Goal: Transaction & Acquisition: Obtain resource

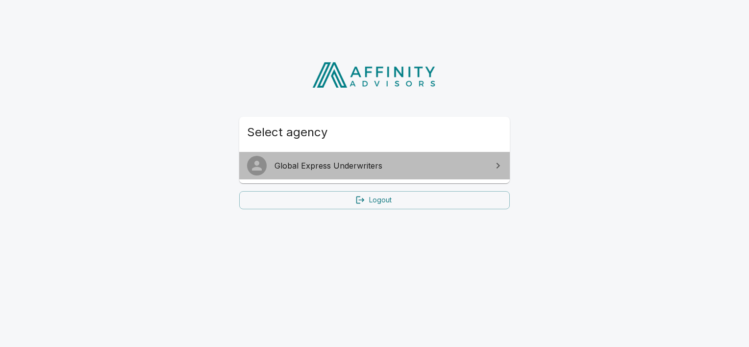
click at [285, 164] on span "Global Express Underwriters" at bounding box center [380, 166] width 212 height 12
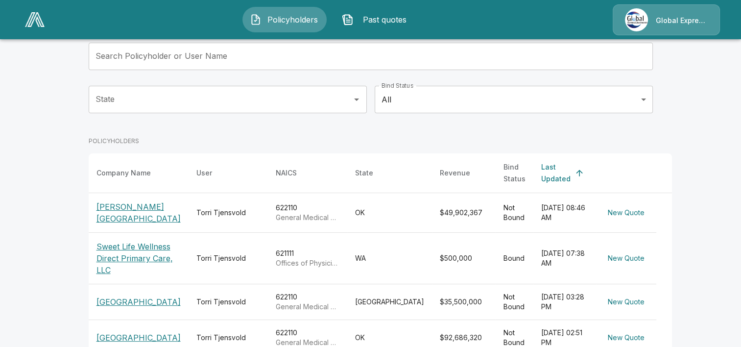
scroll to position [78, 0]
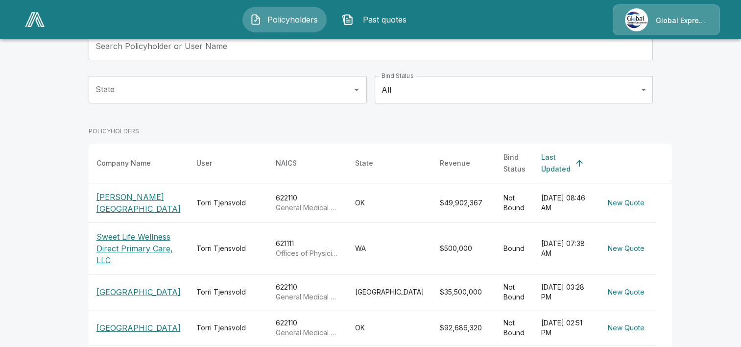
click at [139, 289] on p "[GEOGRAPHIC_DATA]" at bounding box center [139, 292] width 84 height 12
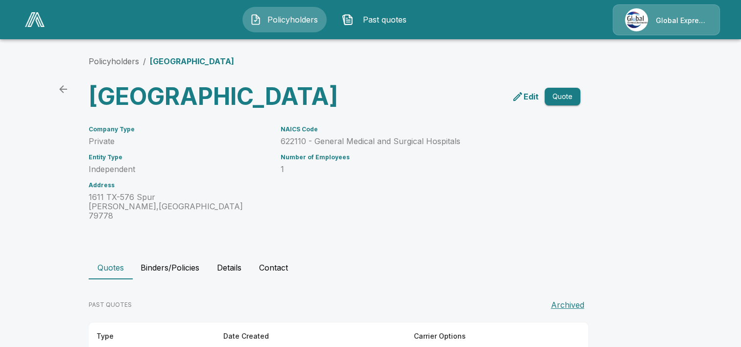
drag, startPoint x: 745, startPoint y: 343, endPoint x: 522, endPoint y: 240, distance: 246.0
click at [522, 240] on div "Policyholders / [GEOGRAPHIC_DATA] [GEOGRAPHIC_DATA] District Edit Quote Company…" at bounding box center [371, 216] width 588 height 358
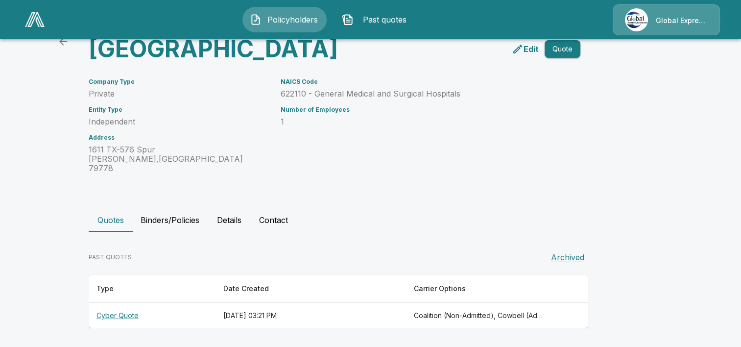
scroll to position [65, 0]
click at [133, 314] on th "Cyber Quote" at bounding box center [152, 316] width 127 height 26
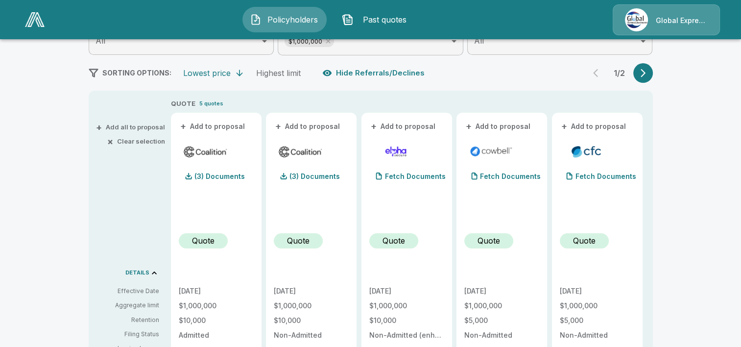
scroll to position [148, 0]
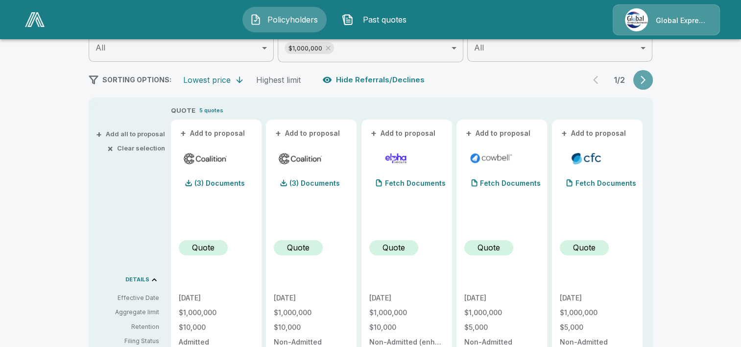
click at [645, 74] on button "button" at bounding box center [644, 80] width 20 height 20
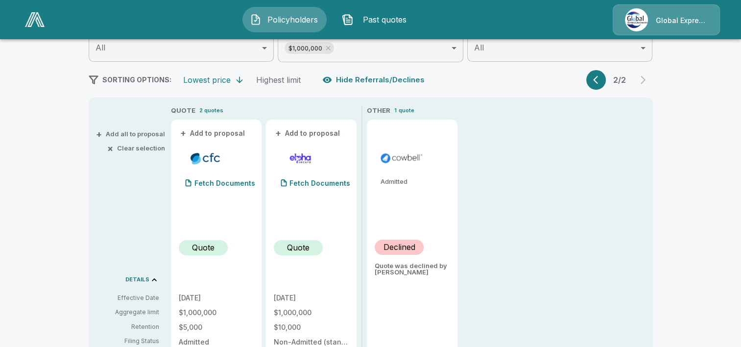
click at [598, 82] on icon "button" at bounding box center [598, 80] width 10 height 10
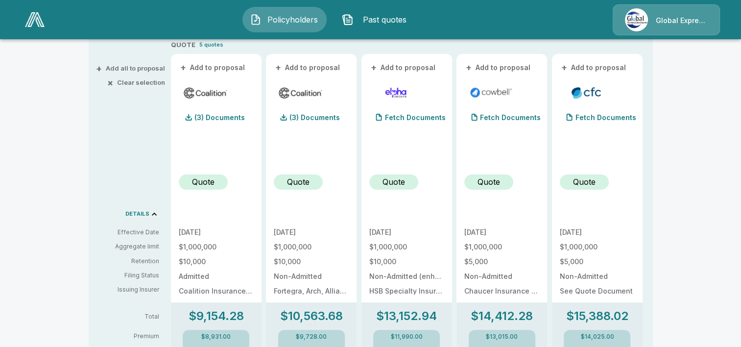
scroll to position [233, 0]
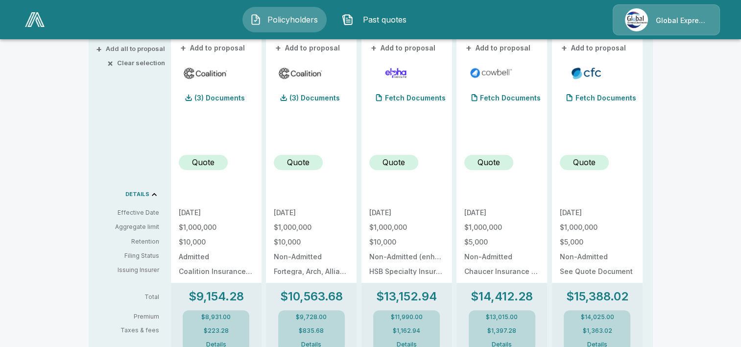
drag, startPoint x: 743, startPoint y: 342, endPoint x: 549, endPoint y: 271, distance: 207.1
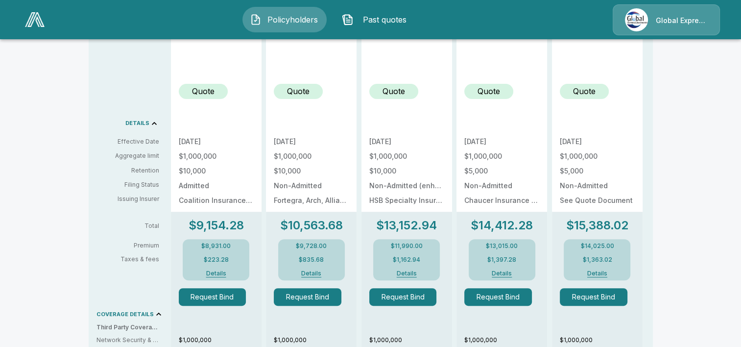
scroll to position [312, 0]
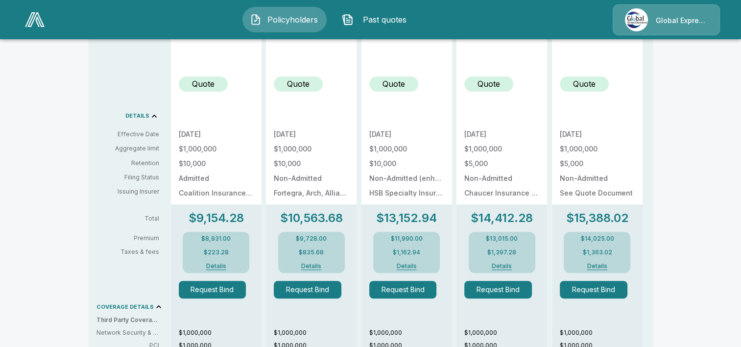
drag, startPoint x: 743, startPoint y: 341, endPoint x: 247, endPoint y: 127, distance: 540.4
click at [247, 127] on div "10/7/2025 $1,000,000 $10,000 Admitted Coalition Insurance Solutions" at bounding box center [216, 151] width 75 height 105
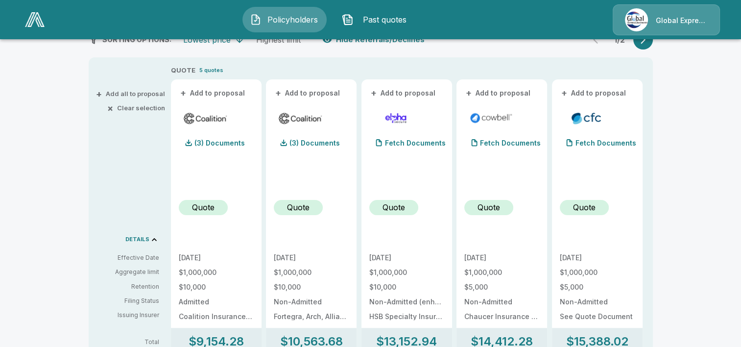
scroll to position [185, 0]
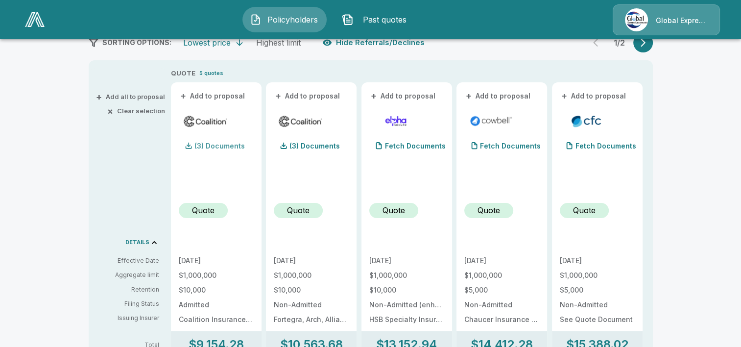
click at [233, 145] on p "(3) Documents" at bounding box center [220, 146] width 50 height 7
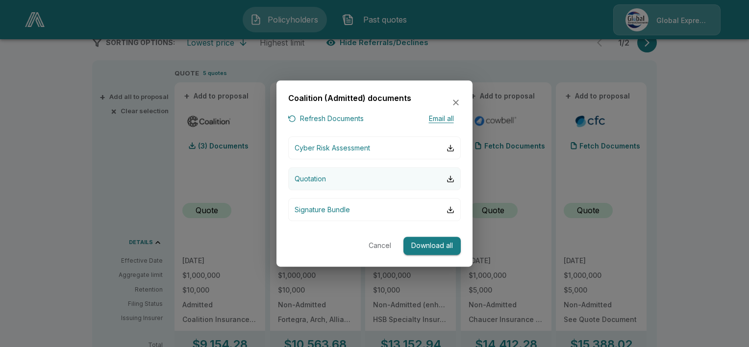
drag, startPoint x: 355, startPoint y: 177, endPoint x: 338, endPoint y: 176, distance: 16.7
click at [338, 176] on button "Quotation" at bounding box center [374, 178] width 172 height 23
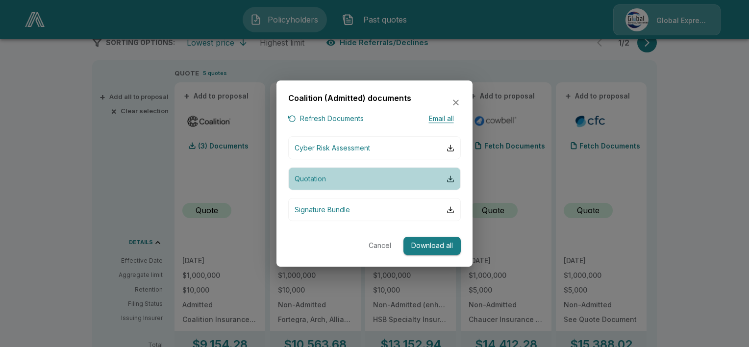
click at [338, 176] on button "Quotation" at bounding box center [374, 178] width 172 height 23
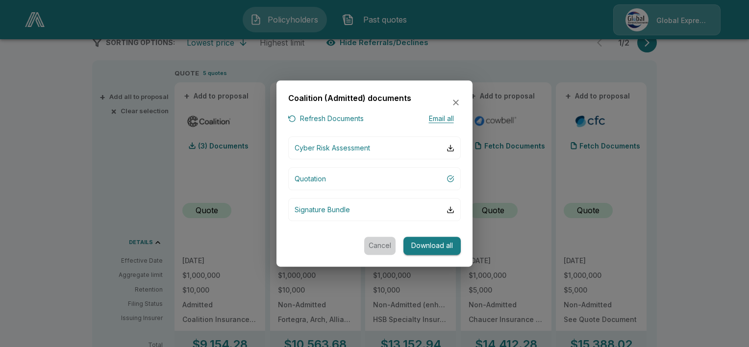
click at [379, 247] on button "Cancel" at bounding box center [379, 246] width 31 height 18
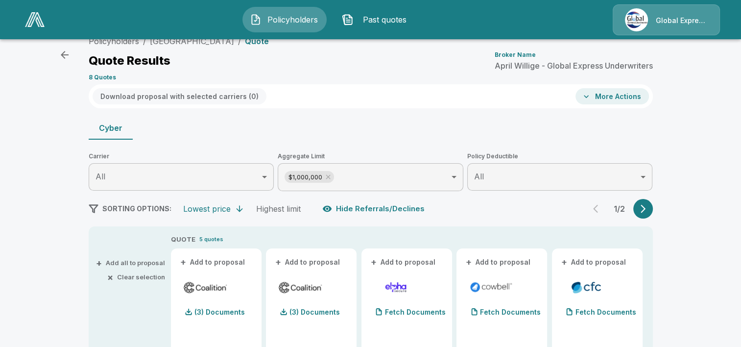
scroll to position [0, 0]
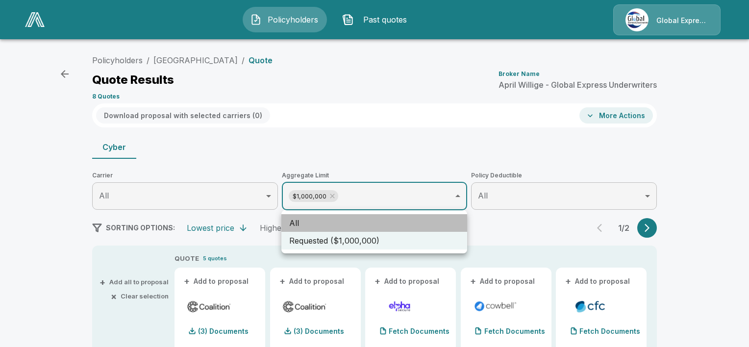
click at [425, 219] on li "All" at bounding box center [374, 223] width 186 height 18
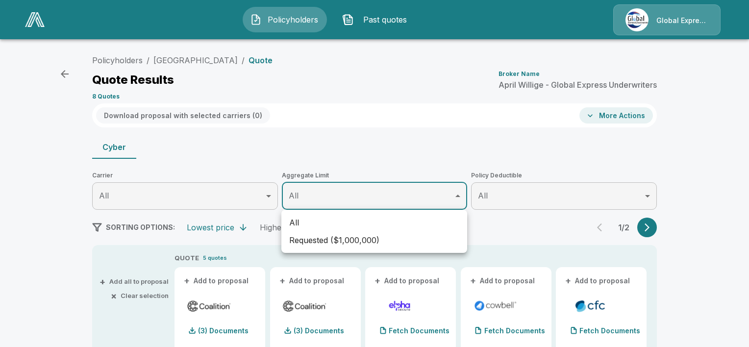
click at [741, 337] on div at bounding box center [374, 173] width 749 height 347
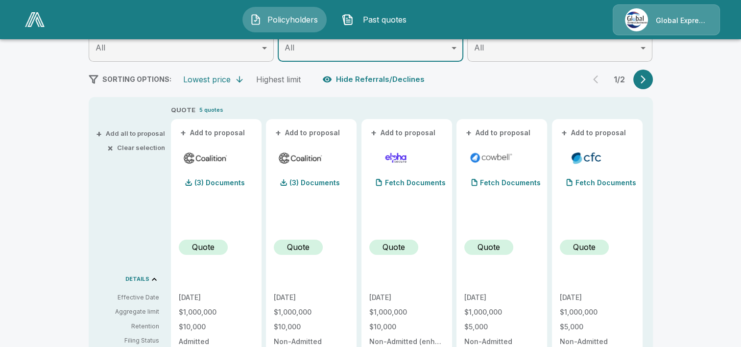
scroll to position [102, 0]
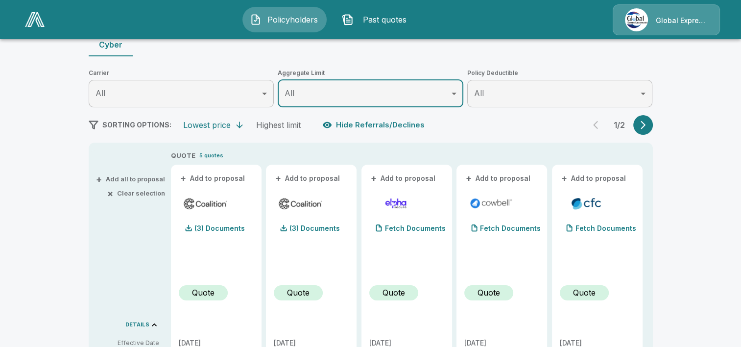
click at [646, 122] on icon "button" at bounding box center [644, 125] width 10 height 10
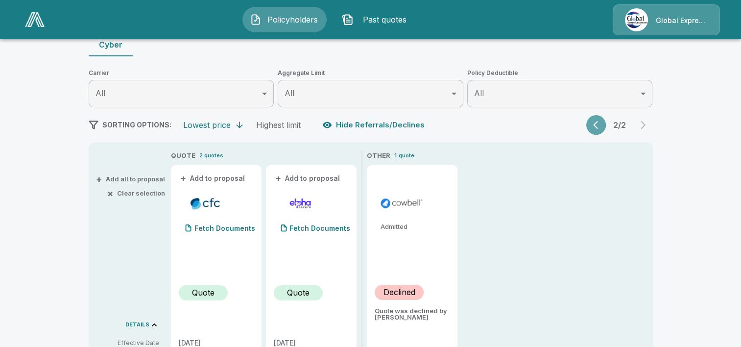
click at [598, 123] on icon "button" at bounding box center [595, 125] width 5 height 8
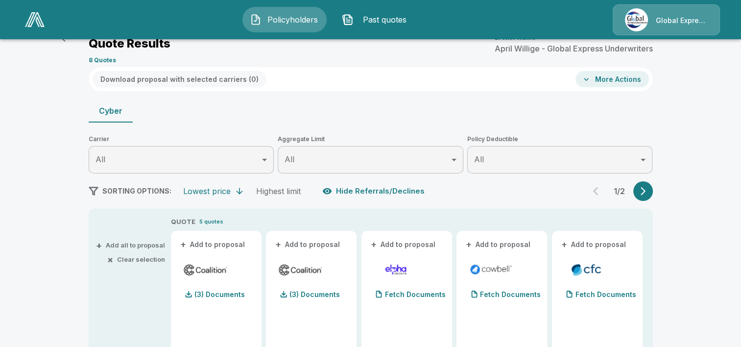
scroll to position [0, 0]
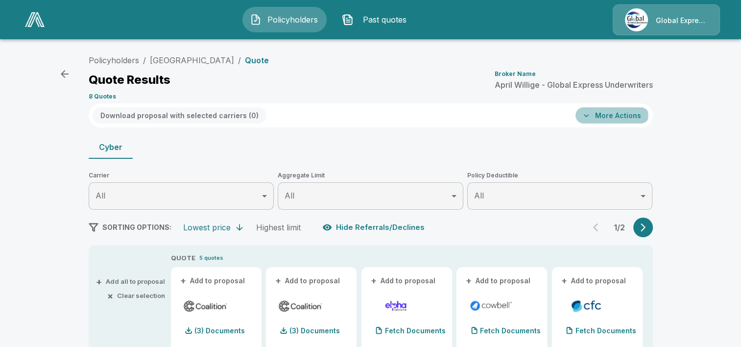
click at [591, 116] on icon "button" at bounding box center [587, 116] width 10 height 10
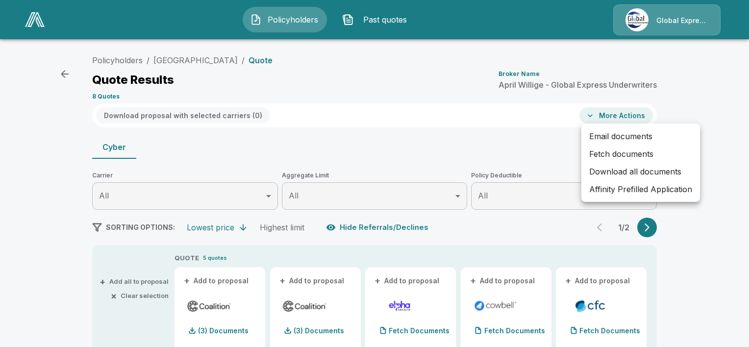
drag, startPoint x: 677, startPoint y: 93, endPoint x: 289, endPoint y: 22, distance: 394.5
click at [289, 22] on div at bounding box center [374, 173] width 749 height 347
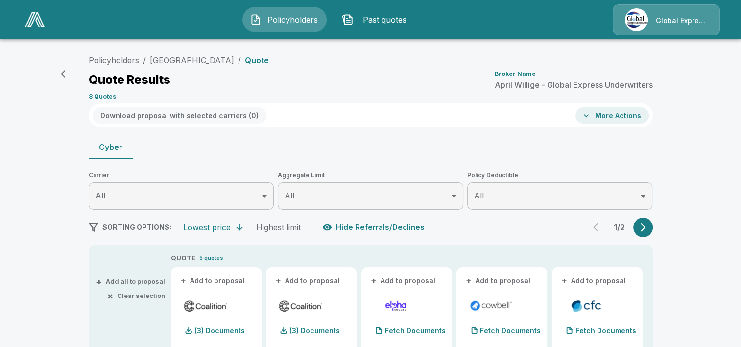
click at [285, 20] on span "Policyholders" at bounding box center [293, 20] width 54 height 12
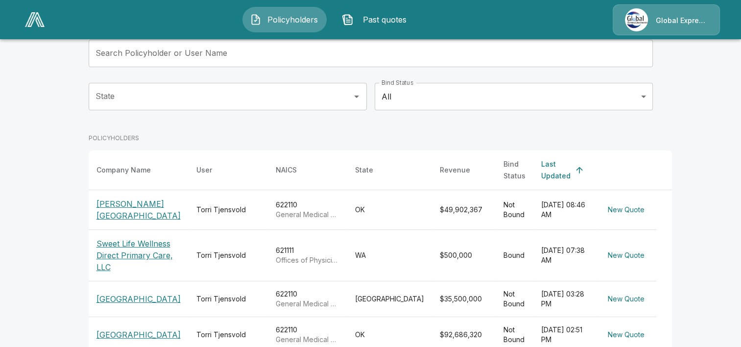
scroll to position [78, 0]
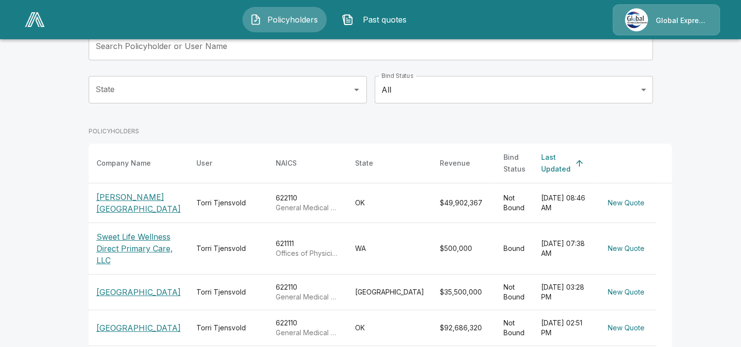
click at [133, 286] on p "[GEOGRAPHIC_DATA]" at bounding box center [139, 292] width 84 height 12
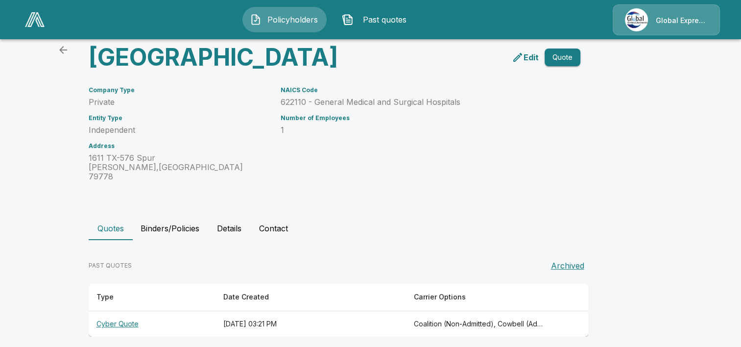
scroll to position [59, 0]
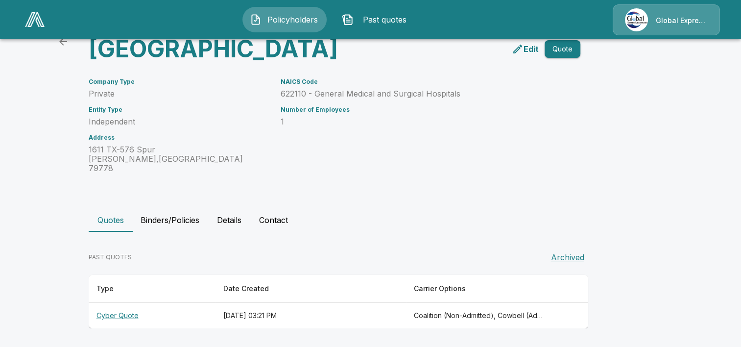
click at [237, 222] on button "Details" at bounding box center [229, 220] width 44 height 24
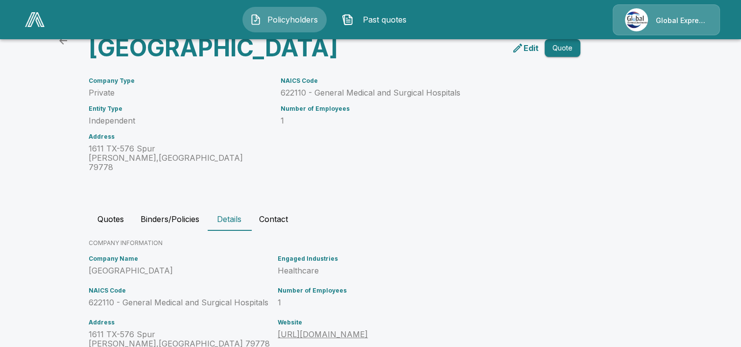
scroll to position [37, 0]
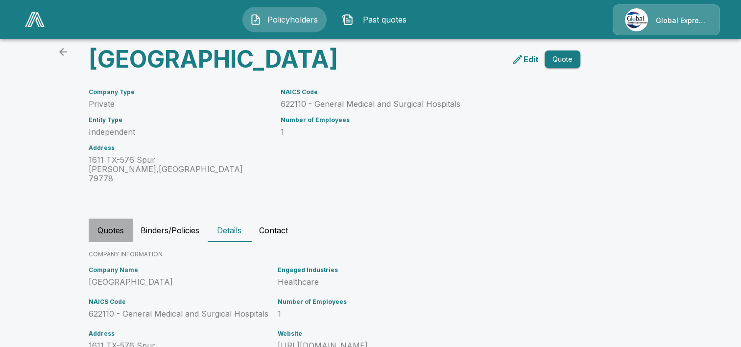
click at [117, 242] on button "Quotes" at bounding box center [111, 231] width 44 height 24
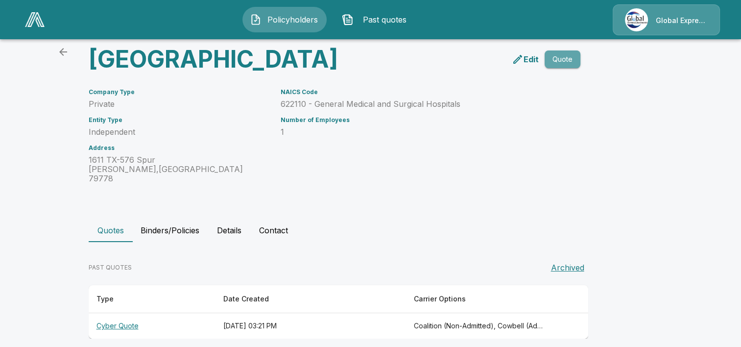
click at [563, 69] on button "Quote" at bounding box center [563, 59] width 36 height 18
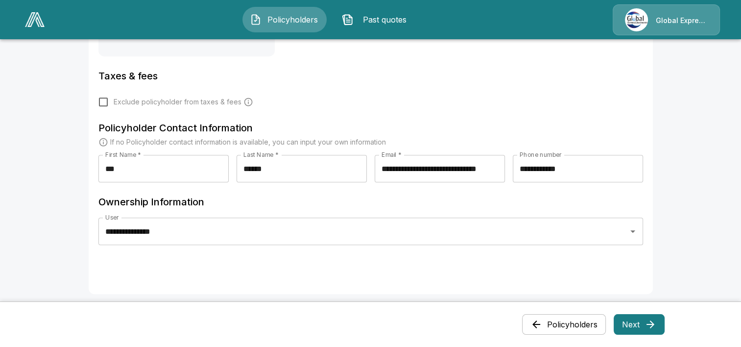
scroll to position [490, 0]
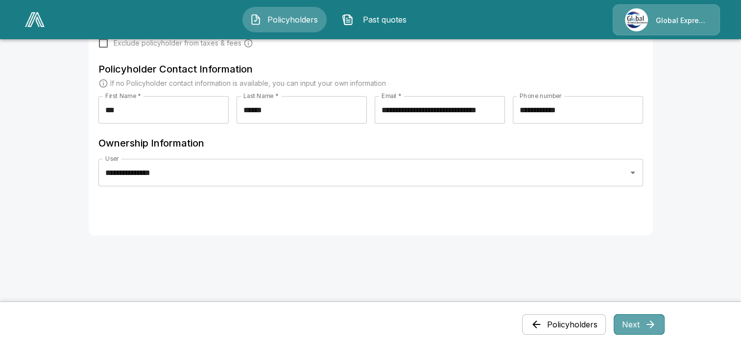
click at [657, 326] on icon "button" at bounding box center [651, 325] width 12 height 12
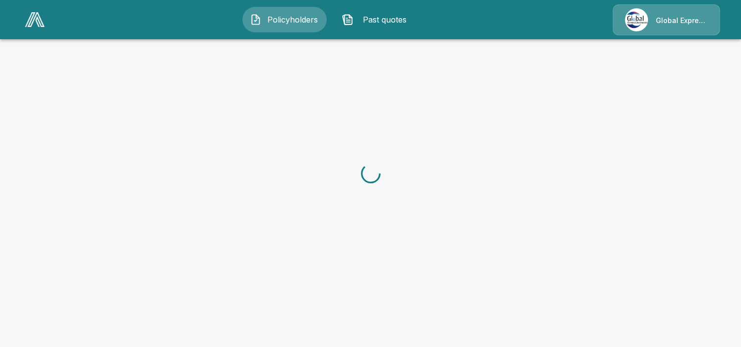
scroll to position [0, 0]
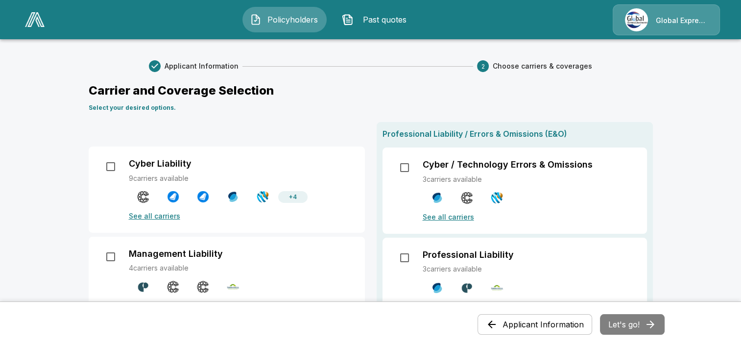
click at [505, 327] on button "Applicant Information" at bounding box center [535, 324] width 115 height 21
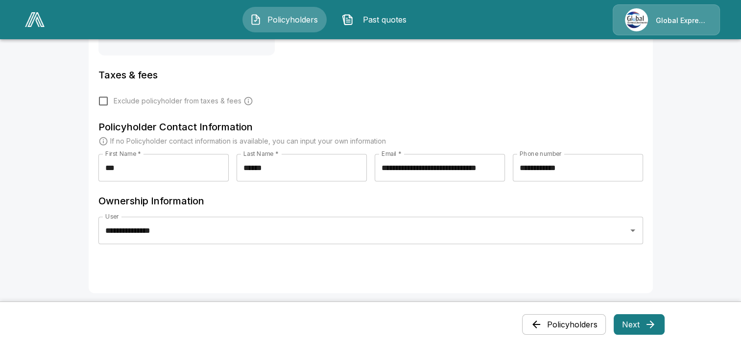
scroll to position [451, 0]
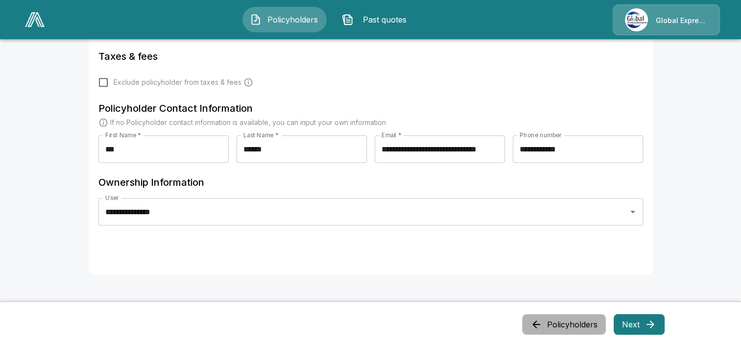
click at [576, 323] on button "Policyholders" at bounding box center [564, 324] width 84 height 21
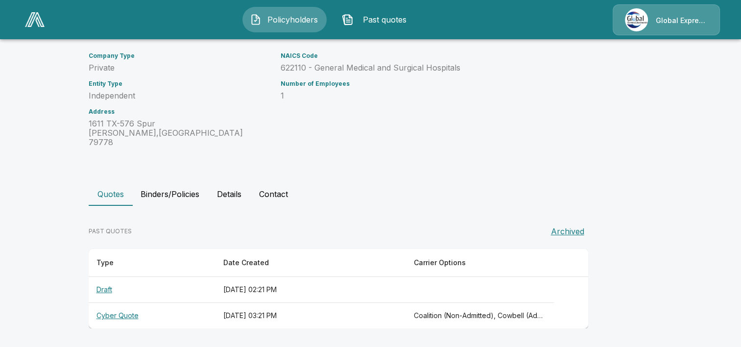
scroll to position [91, 0]
click at [110, 290] on th "Draft" at bounding box center [152, 290] width 127 height 26
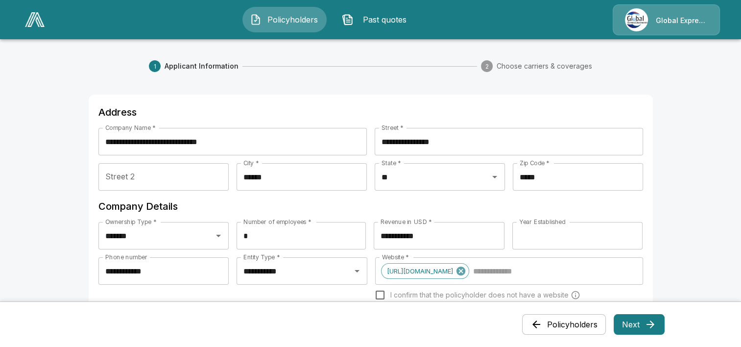
click at [110, 290] on div "**********" at bounding box center [164, 285] width 131 height 56
click at [643, 316] on button "Next" at bounding box center [639, 324] width 51 height 21
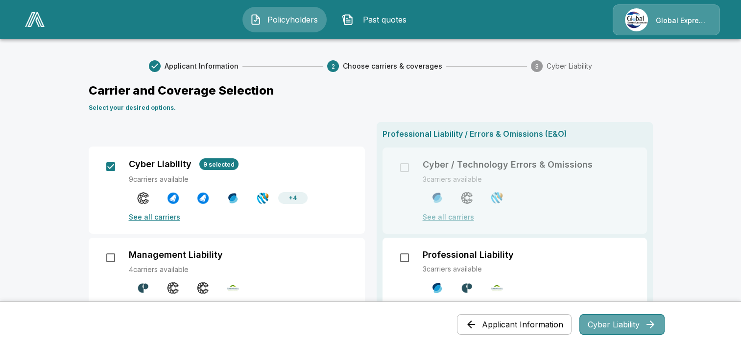
click at [609, 326] on button "Cyber Liability" at bounding box center [622, 324] width 85 height 21
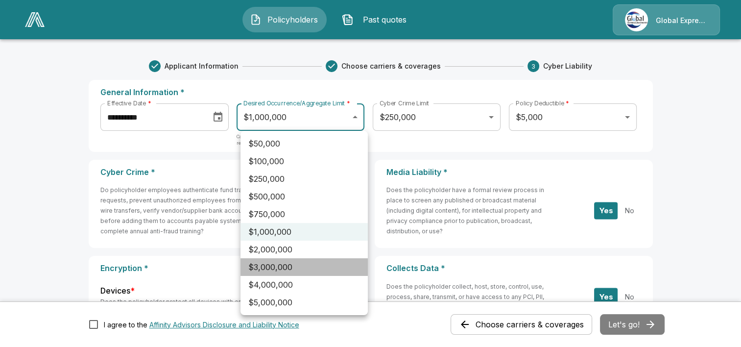
click at [284, 264] on li "$3,000,000" at bounding box center [304, 267] width 127 height 18
type input "*******"
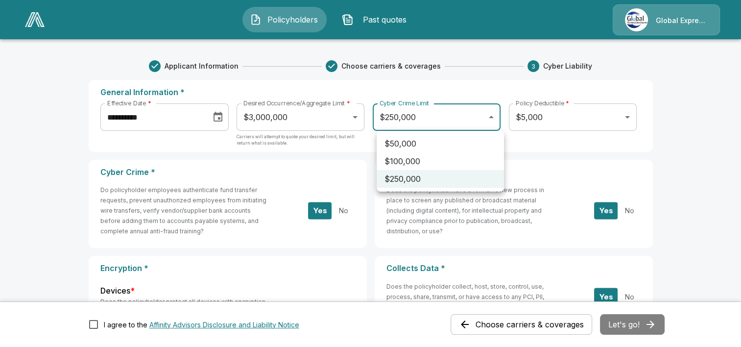
click at [439, 179] on li "$250,000" at bounding box center [440, 179] width 127 height 18
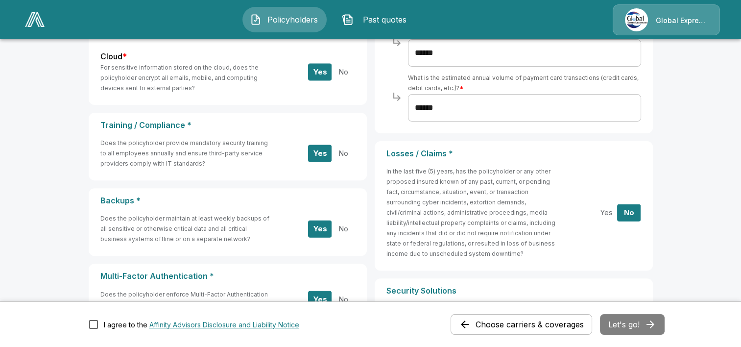
scroll to position [314, 0]
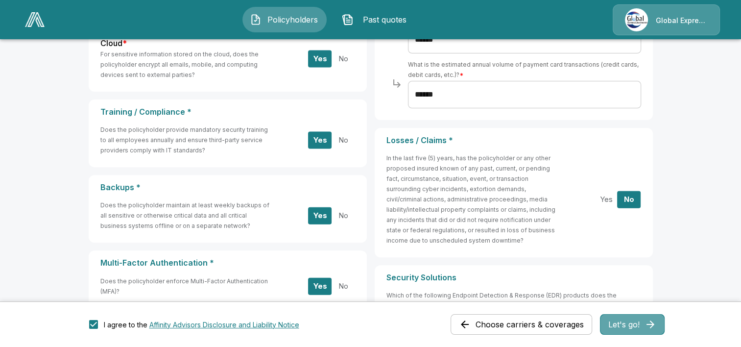
click at [622, 327] on button "Let's go!" at bounding box center [632, 324] width 65 height 21
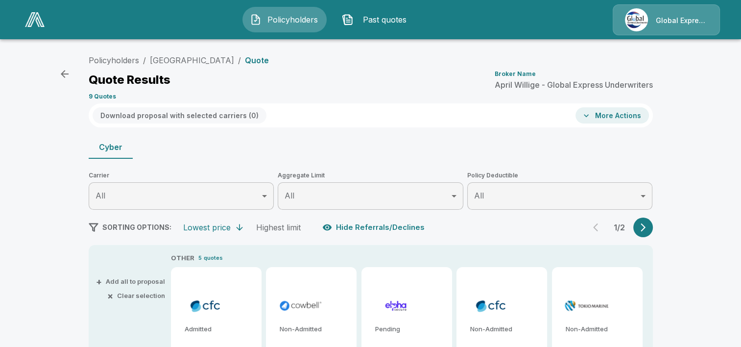
type input "*******"
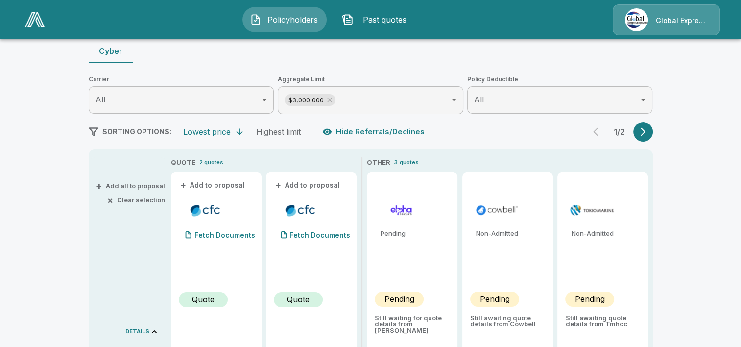
scroll to position [98, 0]
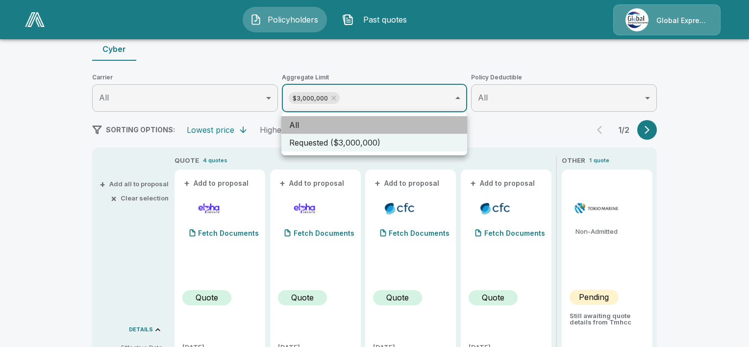
click at [430, 123] on li "All" at bounding box center [374, 125] width 186 height 18
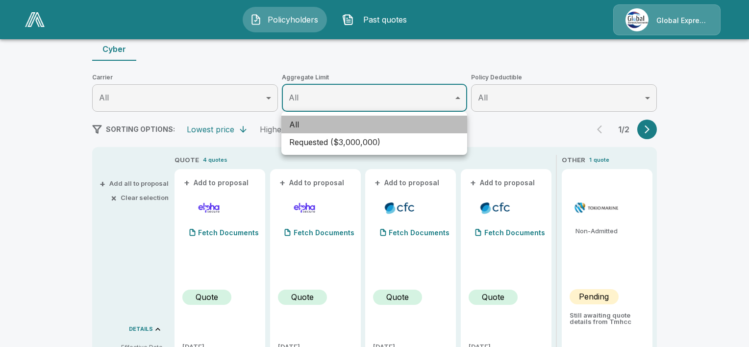
click at [430, 123] on li "All" at bounding box center [374, 125] width 186 height 18
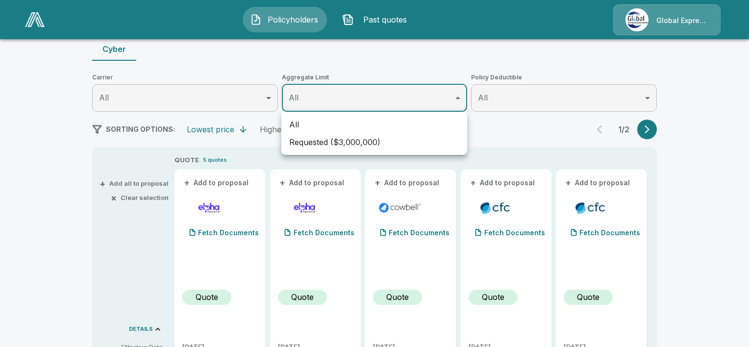
click at [647, 126] on div at bounding box center [374, 173] width 749 height 347
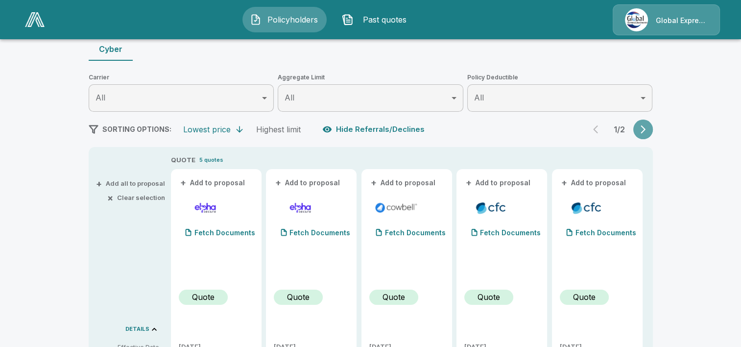
click at [646, 127] on icon "button" at bounding box center [643, 129] width 5 height 8
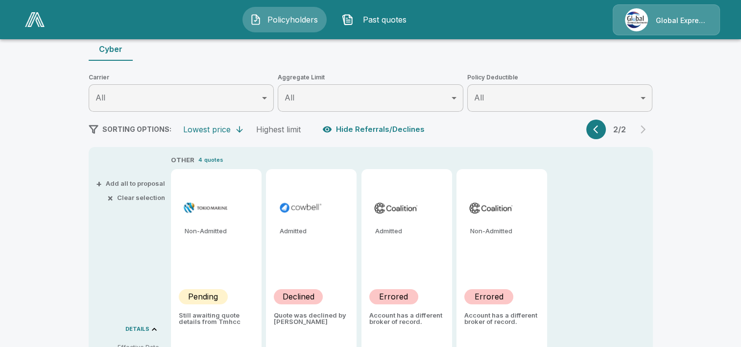
click at [600, 125] on icon "button" at bounding box center [598, 129] width 10 height 10
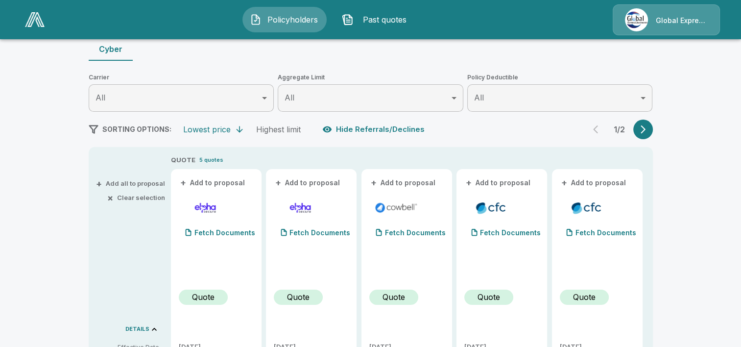
click at [367, 17] on span "Past quotes" at bounding box center [385, 20] width 54 height 12
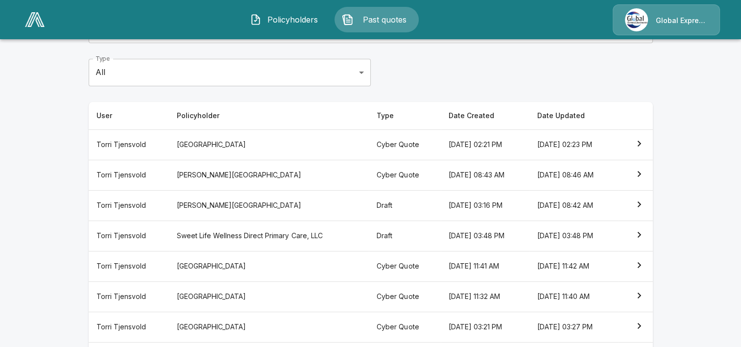
scroll to position [98, 0]
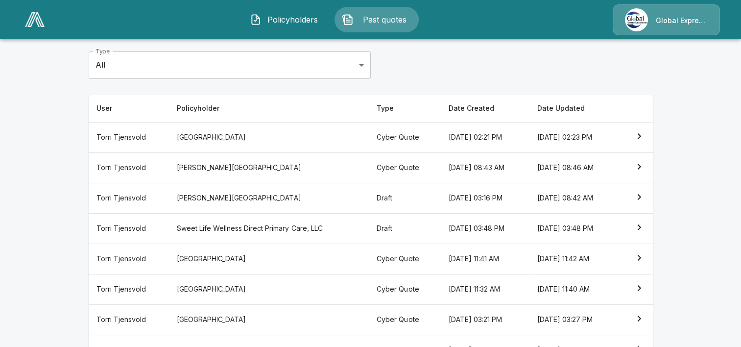
click at [643, 314] on icon "simple table" at bounding box center [640, 319] width 12 height 12
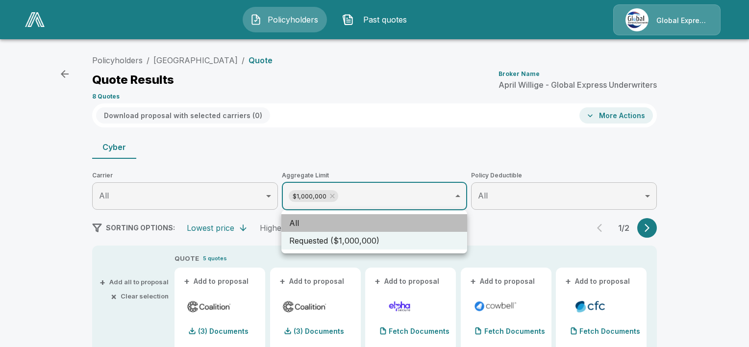
click at [429, 222] on li "All" at bounding box center [374, 223] width 186 height 18
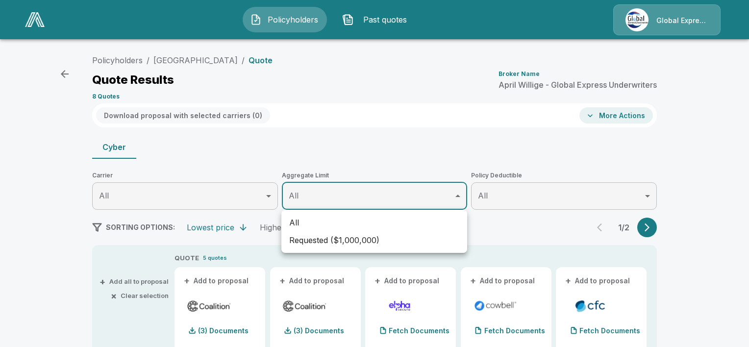
click at [641, 228] on div at bounding box center [374, 173] width 749 height 347
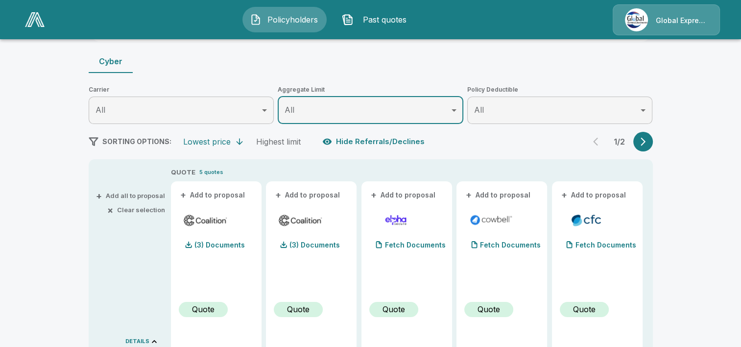
scroll to position [57, 0]
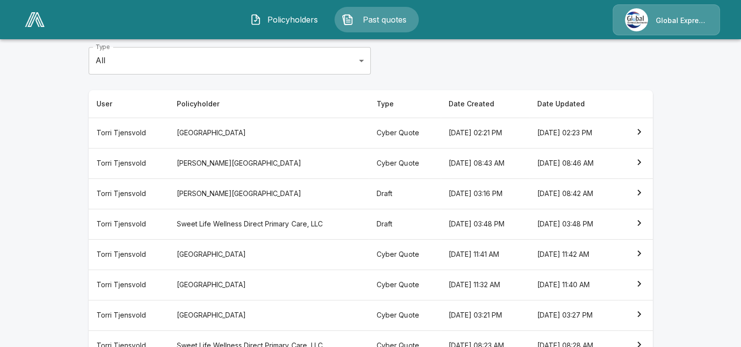
scroll to position [122, 0]
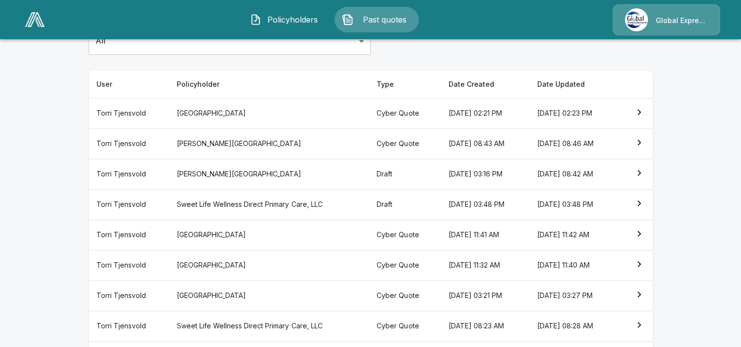
click at [116, 296] on th "Torri Tjensvold" at bounding box center [129, 295] width 81 height 30
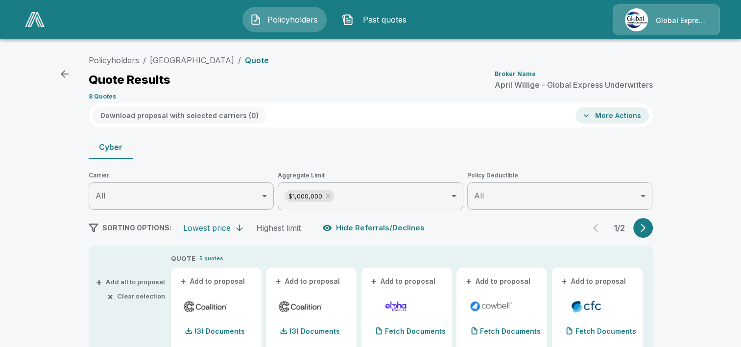
click at [67, 73] on icon "button" at bounding box center [65, 74] width 12 height 12
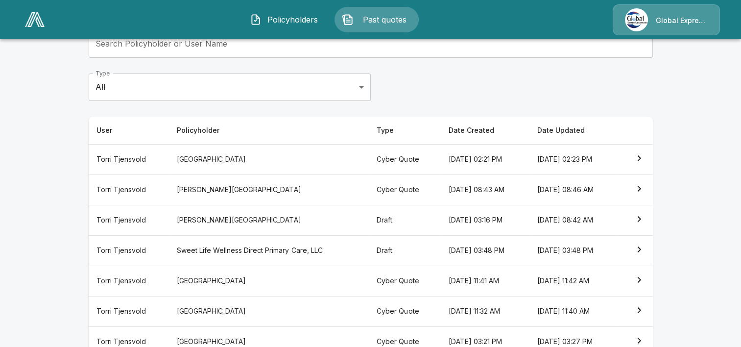
scroll to position [96, 0]
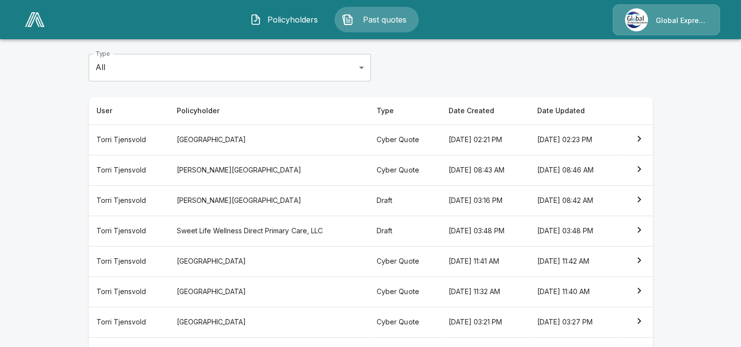
click at [642, 320] on icon "simple table" at bounding box center [640, 321] width 12 height 12
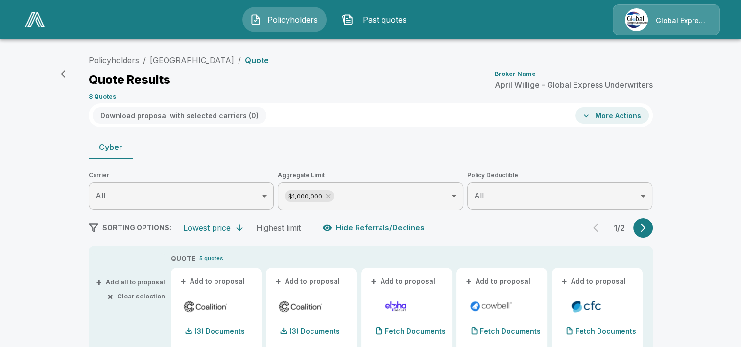
click at [375, 20] on span "Past quotes" at bounding box center [385, 20] width 54 height 12
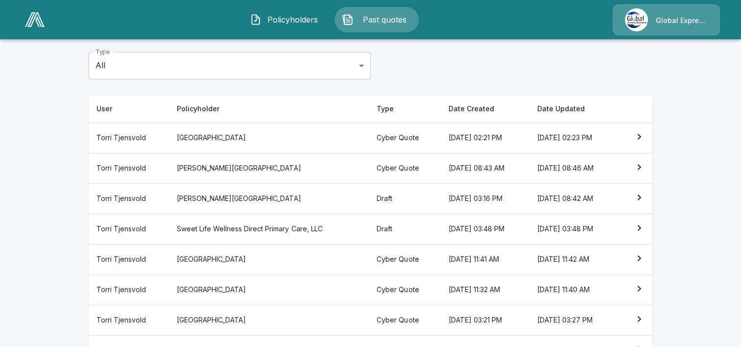
scroll to position [98, 0]
click at [645, 318] on icon "simple table" at bounding box center [640, 319] width 12 height 12
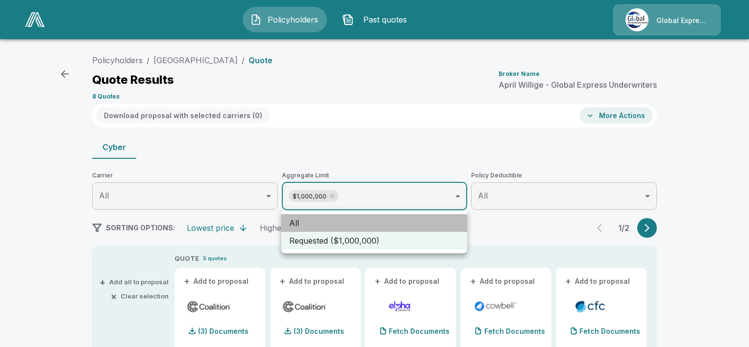
click at [437, 225] on li "All" at bounding box center [374, 223] width 186 height 18
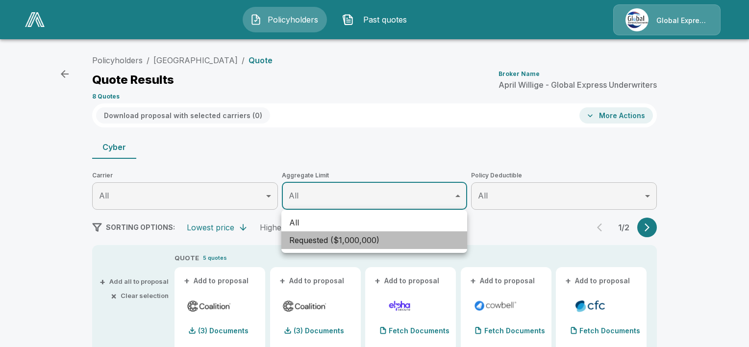
click at [431, 242] on li "Requested ($1,000,000)" at bounding box center [374, 240] width 186 height 18
type input "*******"
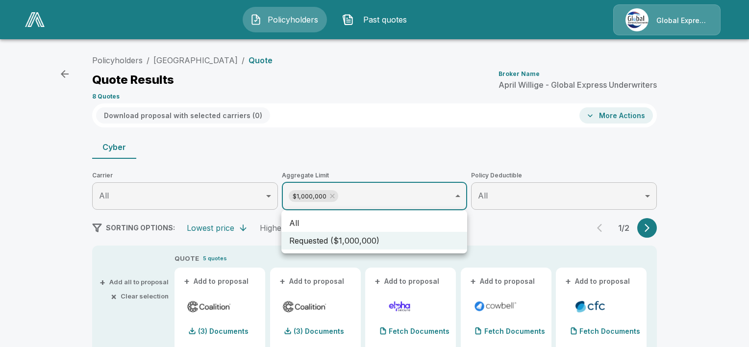
click at [63, 70] on div at bounding box center [374, 173] width 749 height 347
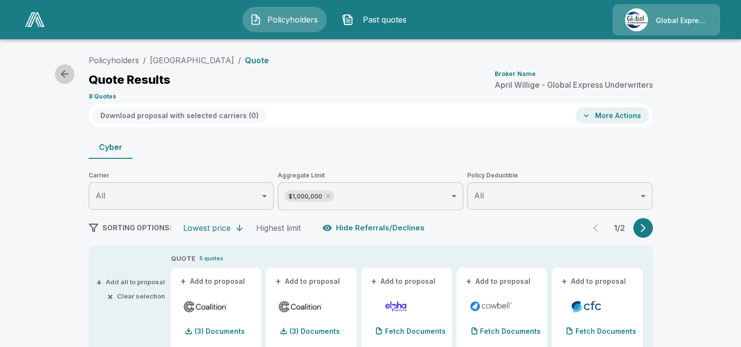
click at [63, 73] on icon "button" at bounding box center [65, 74] width 8 height 8
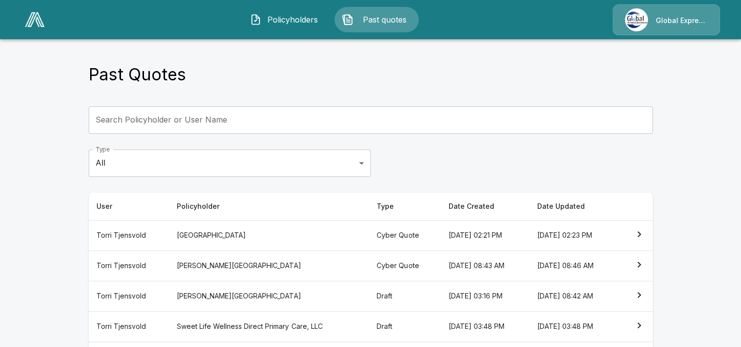
drag, startPoint x: 741, startPoint y: 117, endPoint x: 749, endPoint y: 247, distance: 130.1
click at [741, 247] on html "Policyholders Past quotes Global Express Underwriters Past Quotes Search Policy…" at bounding box center [370, 283] width 741 height 567
drag, startPoint x: 749, startPoint y: 247, endPoint x: 690, endPoint y: 126, distance: 134.6
click at [690, 126] on main "Past Quotes Search Policyholder or User Name Search Policyholder or User Name T…" at bounding box center [370, 283] width 741 height 567
click at [684, 129] on main "Past Quotes Search Policyholder or User Name Search Policyholder or User Name T…" at bounding box center [370, 283] width 741 height 567
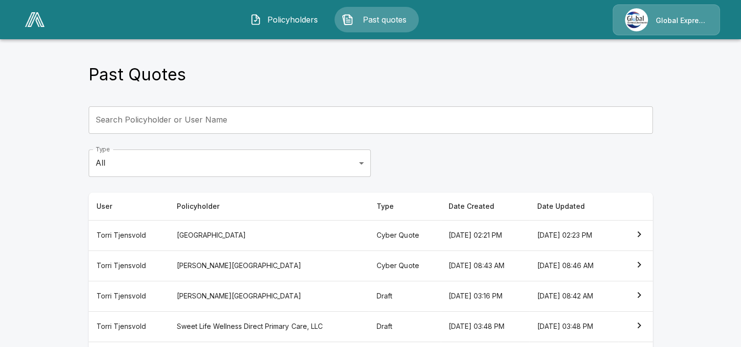
click at [684, 129] on main "Past Quotes Search Policyholder or User Name Search Policyholder or User Name T…" at bounding box center [370, 283] width 741 height 567
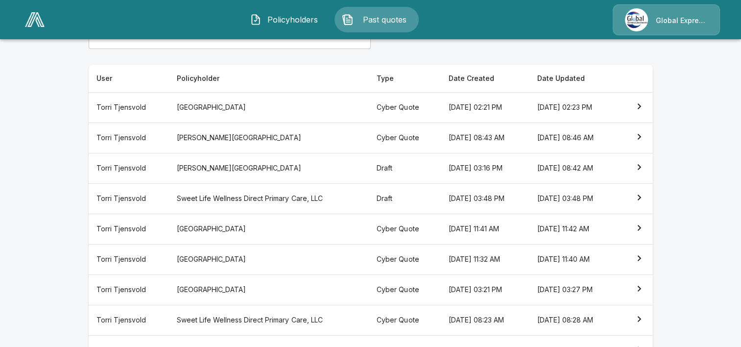
scroll to position [137, 0]
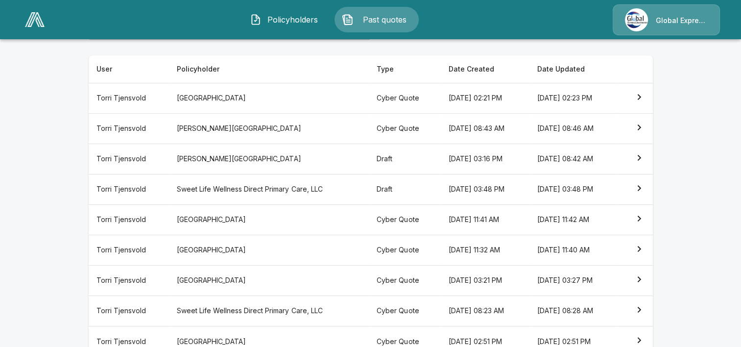
click at [640, 274] on icon "simple table" at bounding box center [640, 279] width 12 height 12
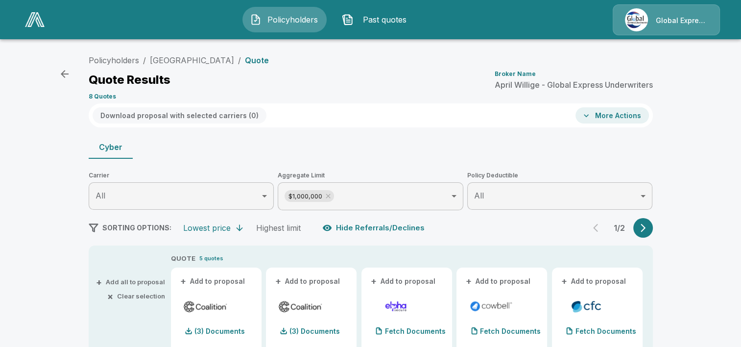
click at [399, 67] on div "Policyholders / Rankin County Hospital District / Quote Quote Results Broker Na…" at bounding box center [371, 76] width 565 height 53
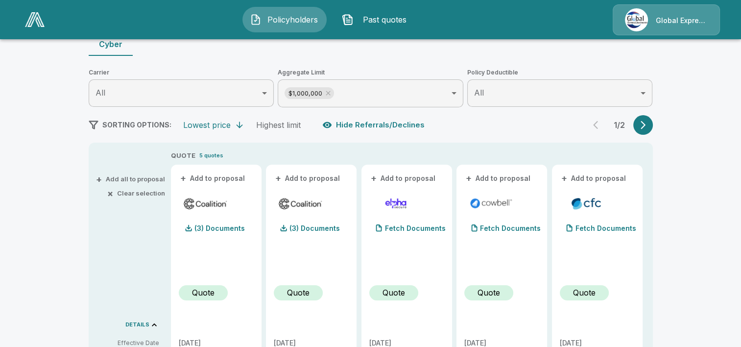
scroll to position [118, 0]
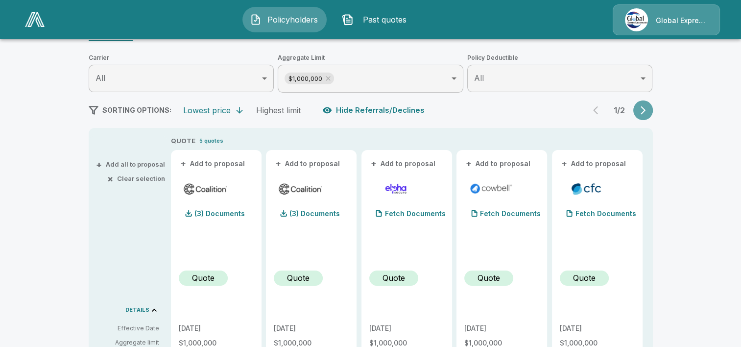
click at [648, 109] on icon "button" at bounding box center [644, 110] width 10 height 10
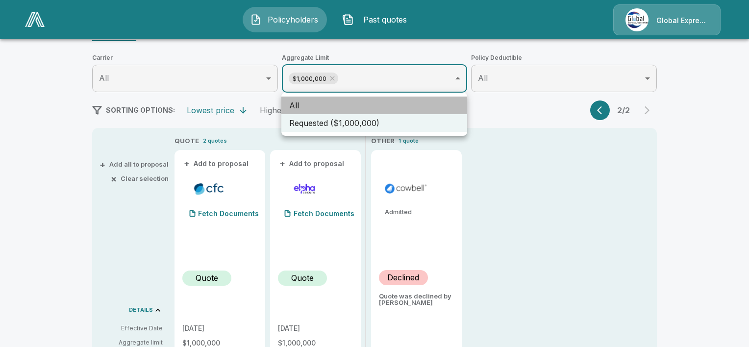
click at [417, 105] on li "All" at bounding box center [374, 106] width 186 height 18
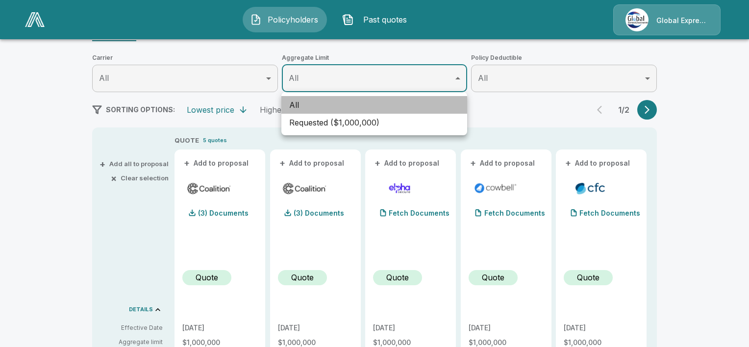
click at [427, 104] on li "All" at bounding box center [374, 105] width 186 height 18
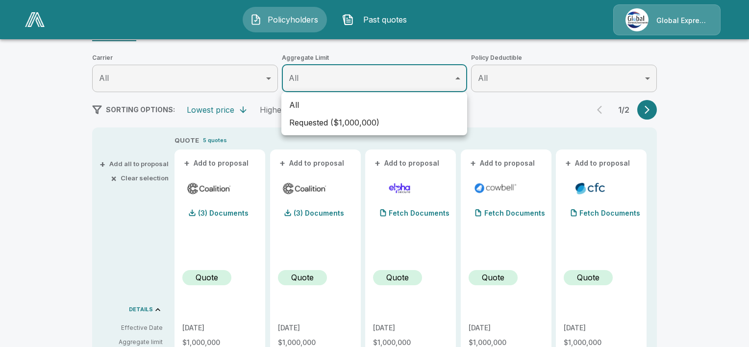
click at [646, 110] on div at bounding box center [374, 173] width 749 height 347
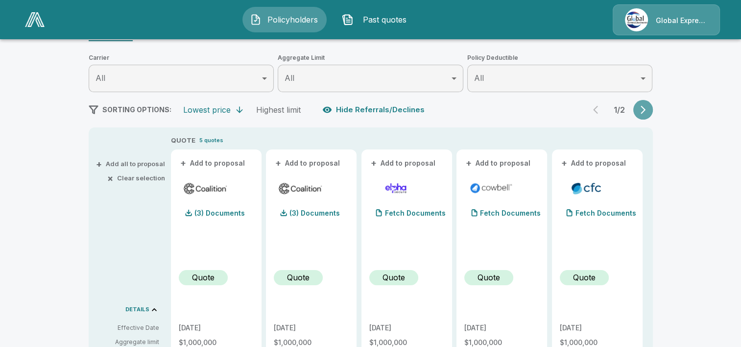
click at [646, 110] on icon "button" at bounding box center [644, 110] width 10 height 10
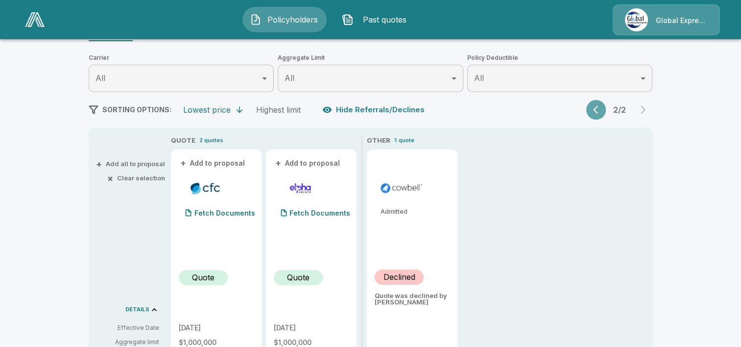
click at [597, 110] on icon "button" at bounding box center [595, 110] width 5 height 8
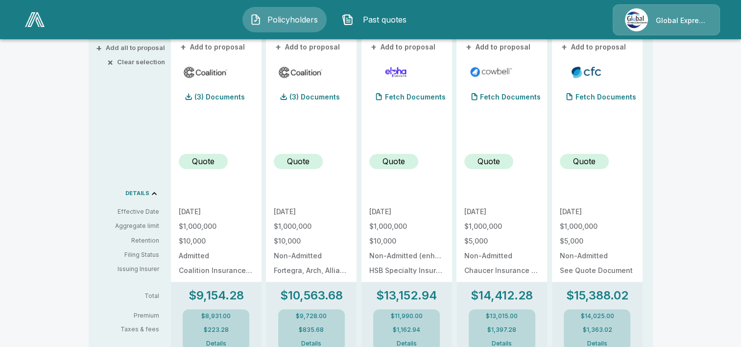
scroll to position [273, 0]
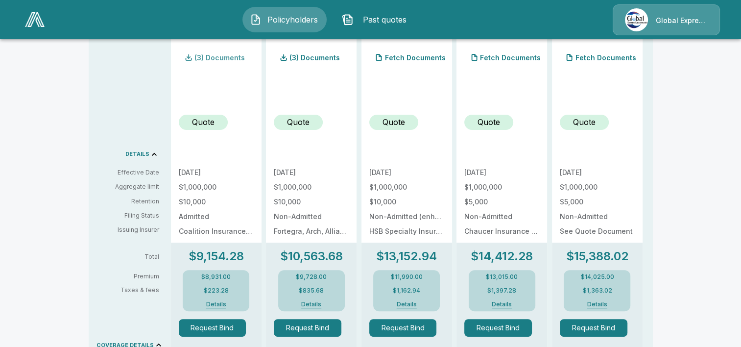
click at [230, 58] on p "(3) Documents" at bounding box center [220, 57] width 50 height 7
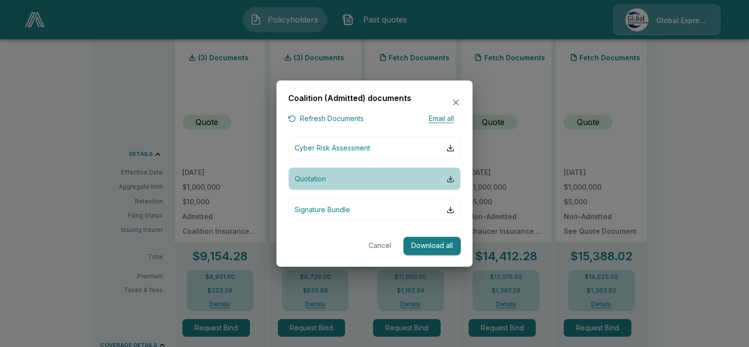
click at [305, 176] on p "Quotation" at bounding box center [310, 178] width 31 height 10
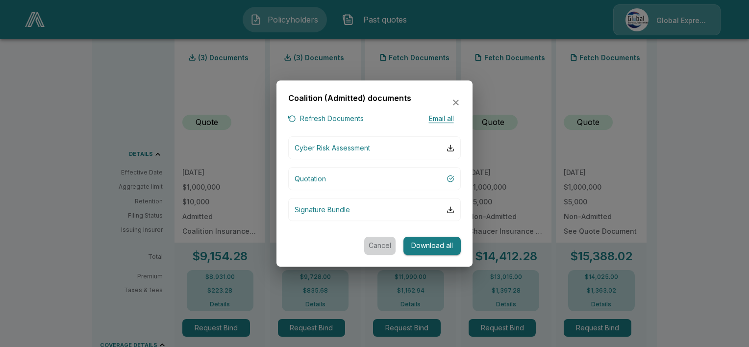
click at [380, 243] on button "Cancel" at bounding box center [379, 246] width 31 height 18
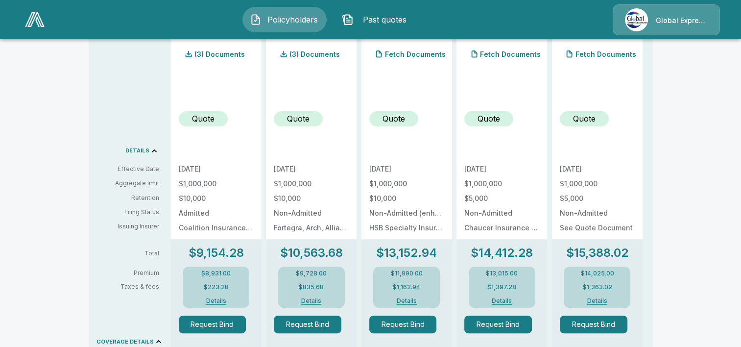
scroll to position [290, 0]
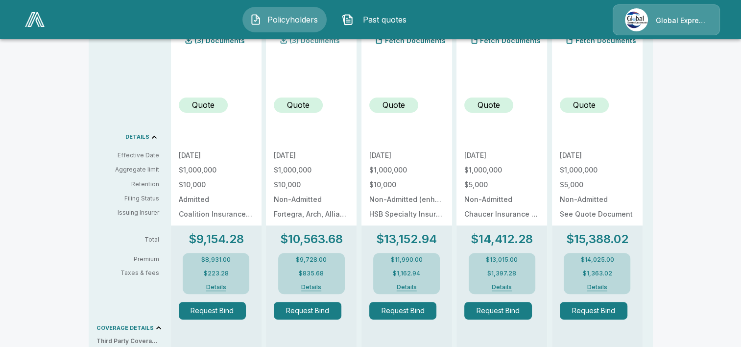
click at [316, 42] on p "(3) Documents" at bounding box center [315, 40] width 50 height 7
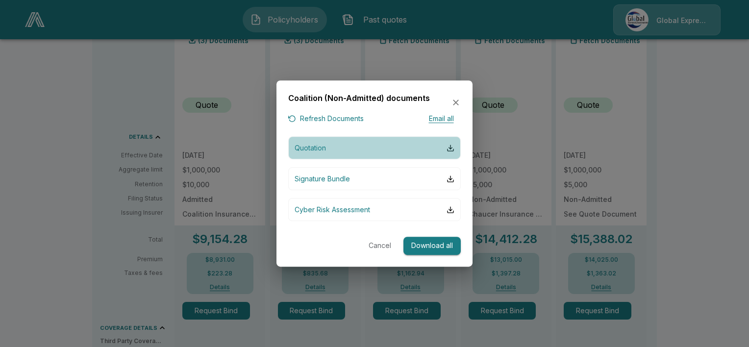
click at [313, 146] on p "Quotation" at bounding box center [310, 148] width 31 height 10
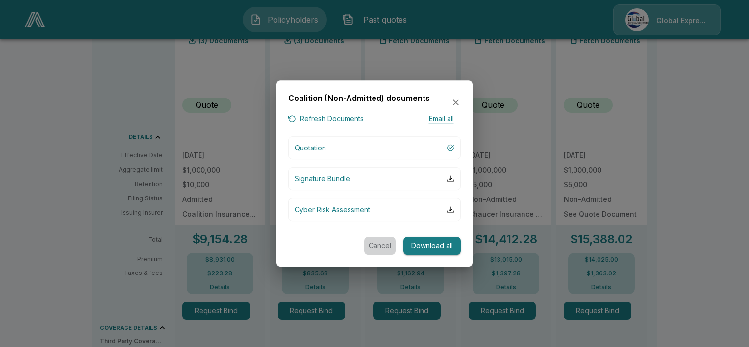
click at [376, 243] on button "Cancel" at bounding box center [379, 246] width 31 height 18
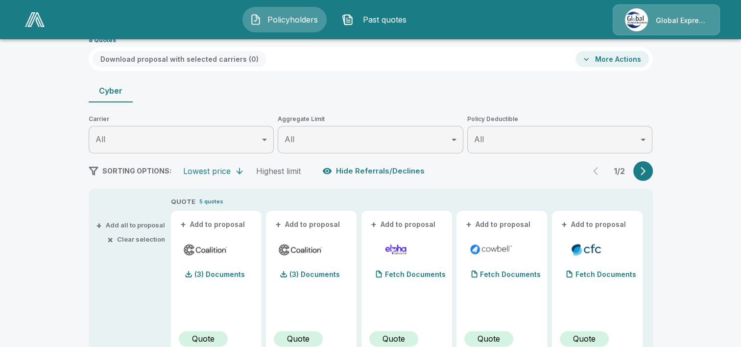
scroll to position [0, 0]
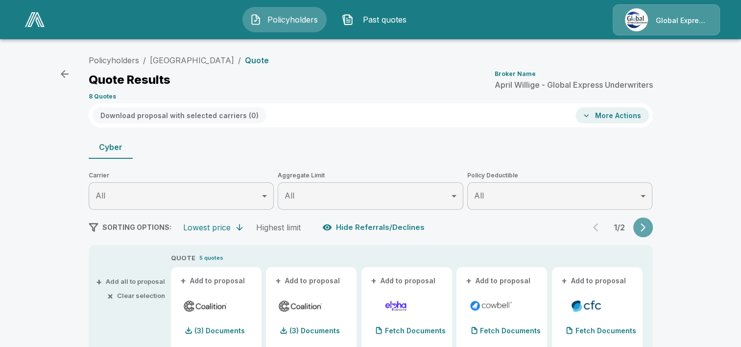
click at [648, 229] on icon "button" at bounding box center [644, 227] width 10 height 10
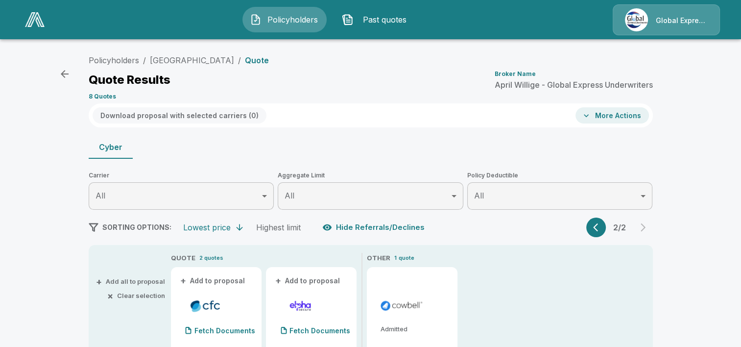
click at [603, 226] on icon "button" at bounding box center [598, 227] width 10 height 10
